Goal: Navigation & Orientation: Find specific page/section

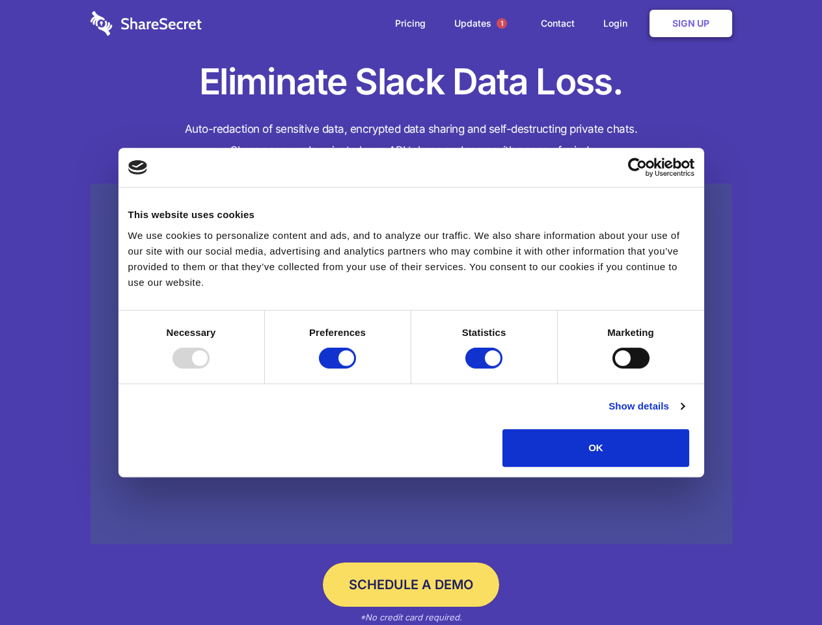
click at [210, 368] on div at bounding box center [190, 358] width 37 height 21
click at [356, 368] on input "Preferences" at bounding box center [337, 358] width 37 height 21
checkbox input "false"
click at [485, 368] on input "Statistics" at bounding box center [483, 358] width 37 height 21
checkbox input "false"
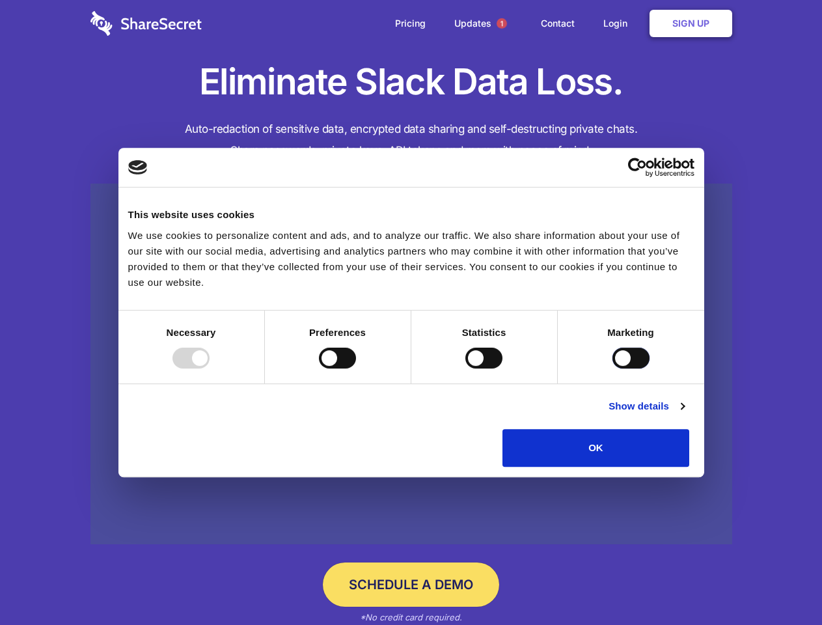
click at [612, 368] on input "Marketing" at bounding box center [630, 358] width 37 height 21
checkbox input "true"
click at [684, 414] on link "Show details" at bounding box center [645, 406] width 75 height 16
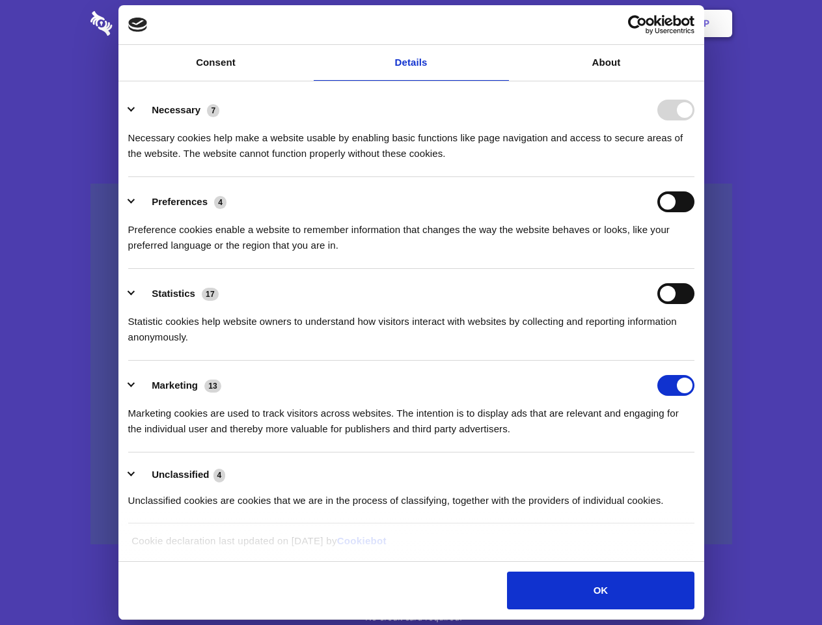
click at [694, 161] on div "Necessary cookies help make a website usable by enabling basic functions like p…" at bounding box center [411, 140] width 566 height 41
click at [501, 23] on span "1" at bounding box center [502, 23] width 10 height 10
